Goal: Information Seeking & Learning: Learn about a topic

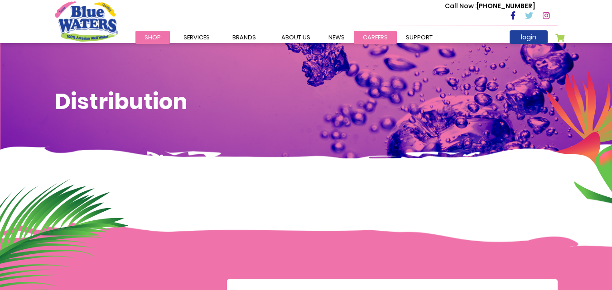
click at [374, 40] on link "careers" at bounding box center [375, 37] width 43 height 13
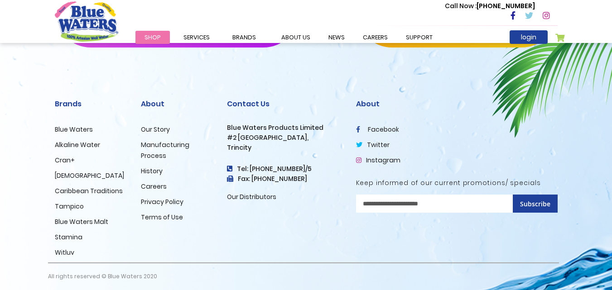
scroll to position [964, 0]
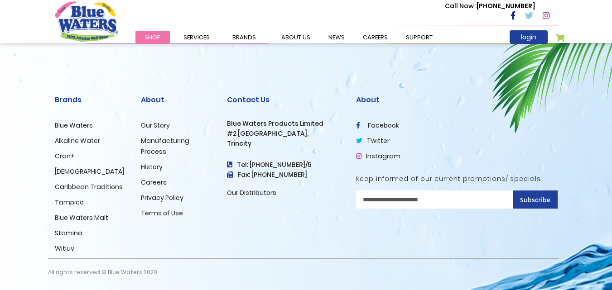
drag, startPoint x: 616, startPoint y: 64, endPoint x: 615, endPoint y: 242, distance: 178.0
click at [155, 179] on link "Careers" at bounding box center [154, 182] width 26 height 9
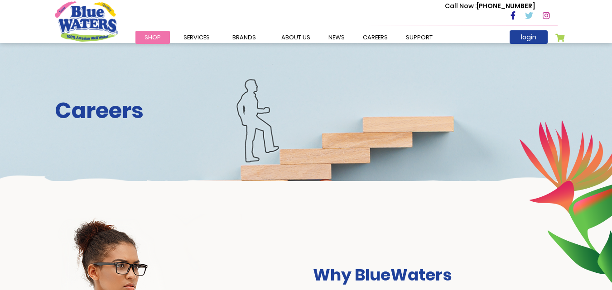
click at [242, 158] on div "Careers" at bounding box center [306, 112] width 612 height 138
click at [270, 97] on div "Careers" at bounding box center [306, 112] width 612 height 138
drag, startPoint x: 66, startPoint y: 91, endPoint x: 618, endPoint y: 48, distance: 554.2
click at [611, 48] on html "The store will not work correctly in the case when cookies are disabled. Career…" at bounding box center [306, 145] width 612 height 290
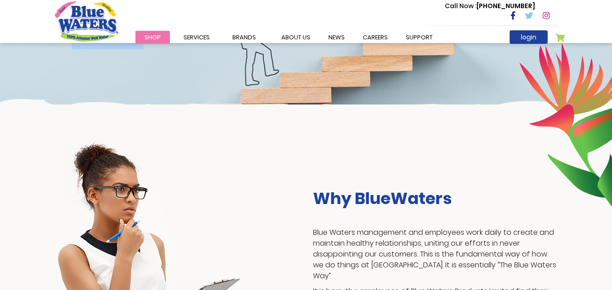
scroll to position [68, 0]
